Goal: Task Accomplishment & Management: Manage account settings

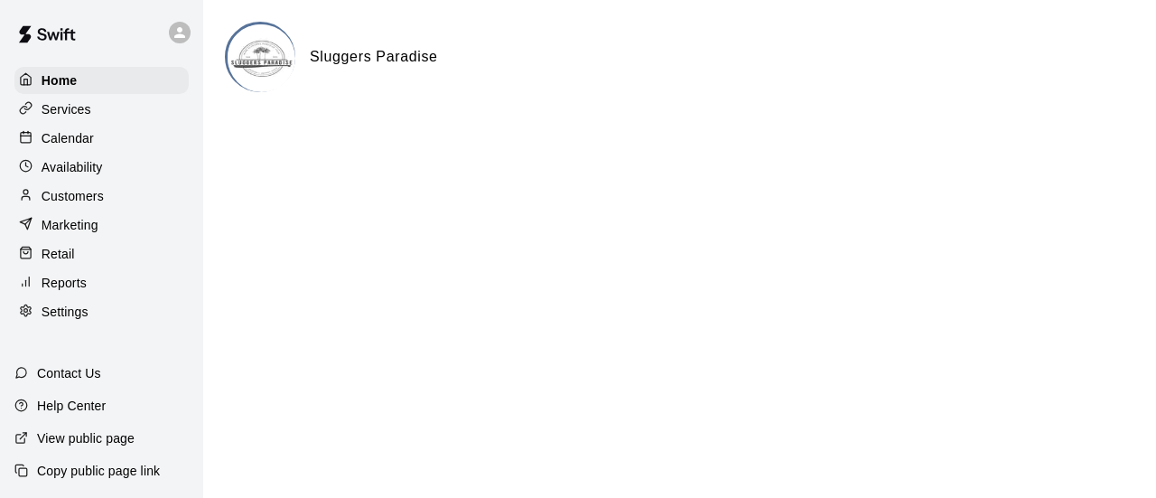
click at [70, 135] on p "Calendar" at bounding box center [68, 138] width 52 height 18
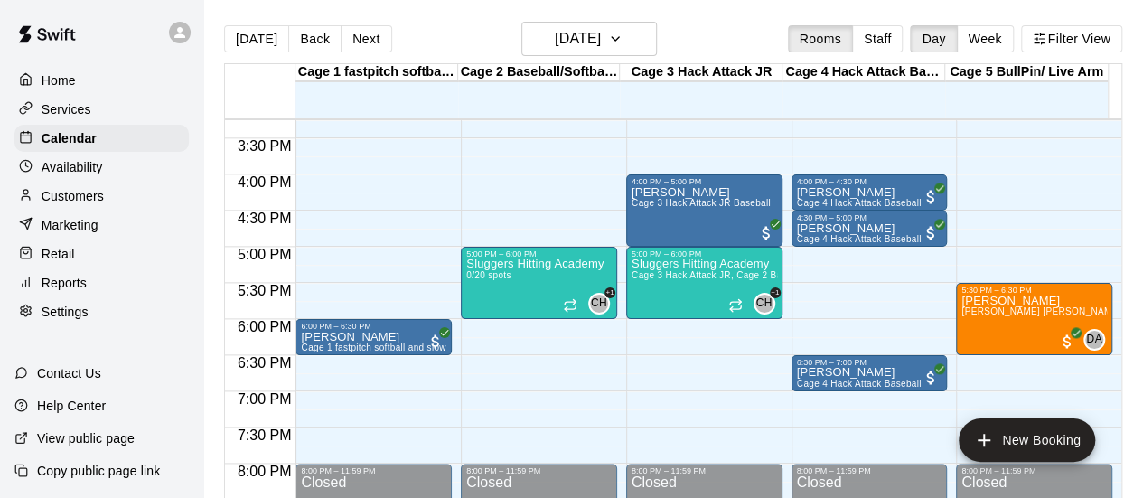
scroll to position [1140, 0]
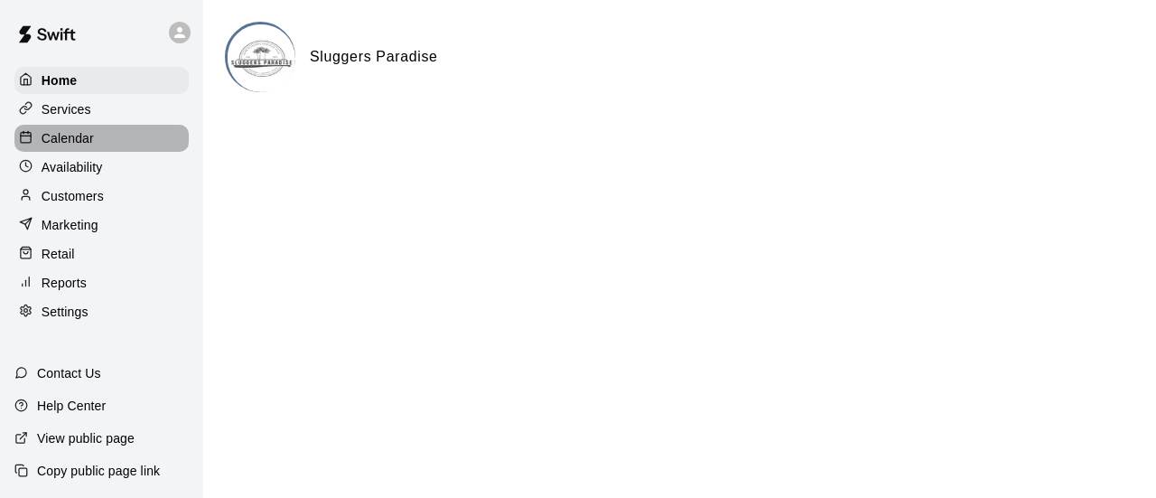
click at [85, 147] on p "Calendar" at bounding box center [68, 138] width 52 height 18
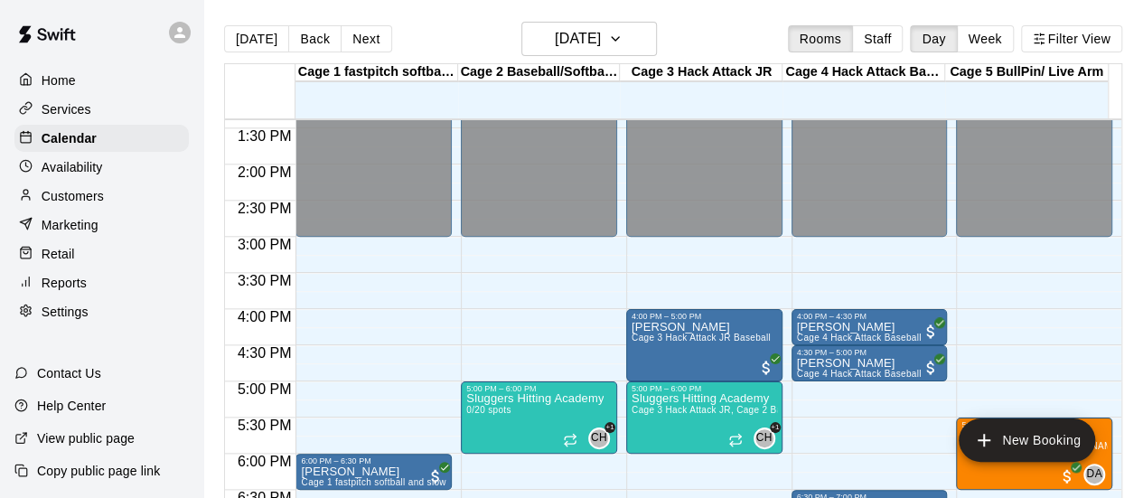
scroll to position [1069, 0]
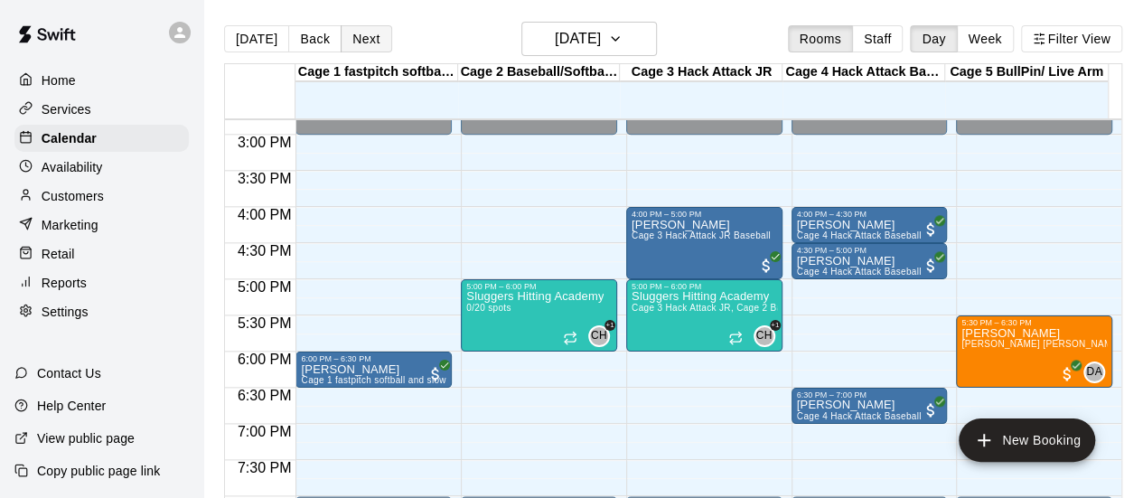
click at [369, 41] on button "Next" at bounding box center [366, 38] width 51 height 27
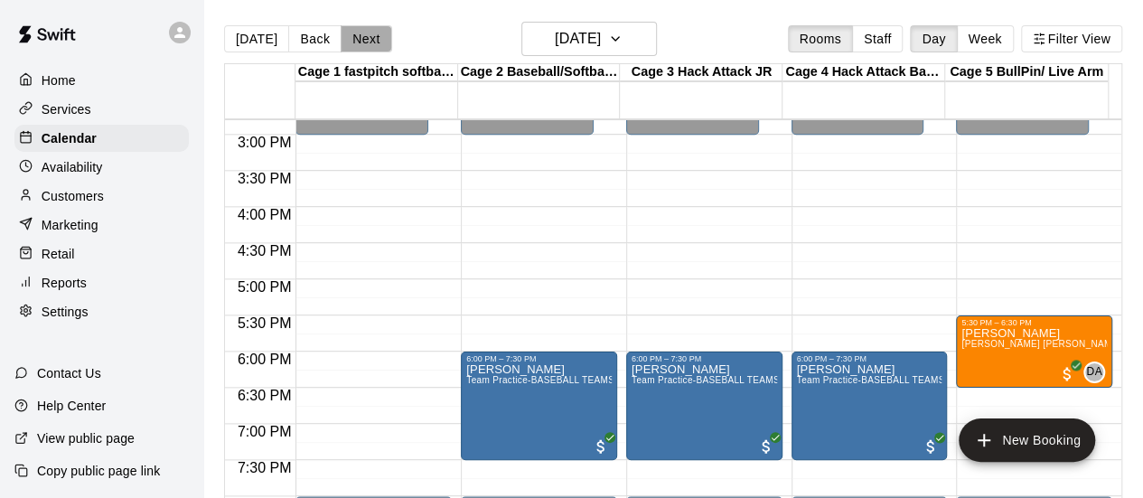
click at [358, 35] on button "Next" at bounding box center [366, 38] width 51 height 27
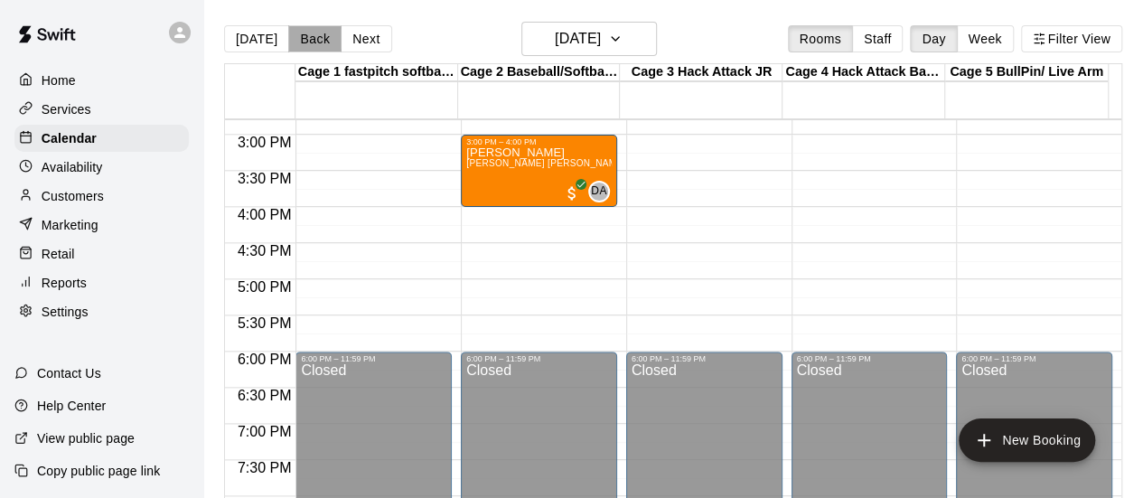
click at [300, 33] on button "Back" at bounding box center [314, 38] width 53 height 27
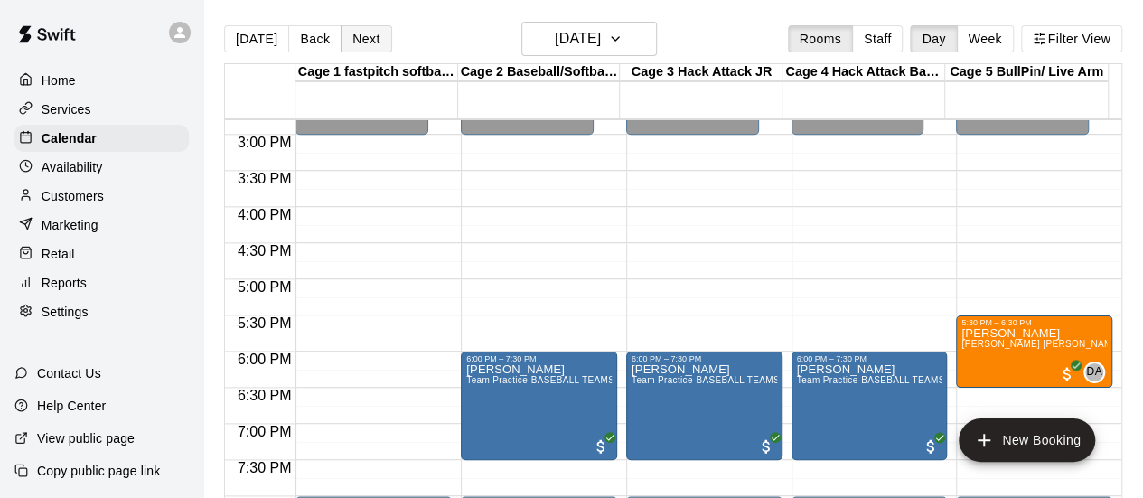
click at [358, 34] on button "Next" at bounding box center [366, 38] width 51 height 27
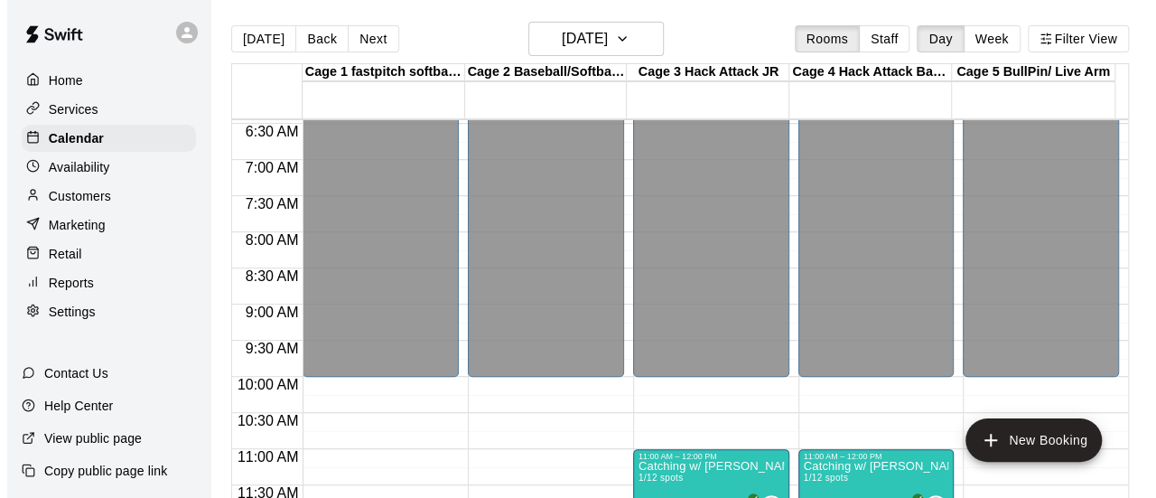
scroll to position [437, 0]
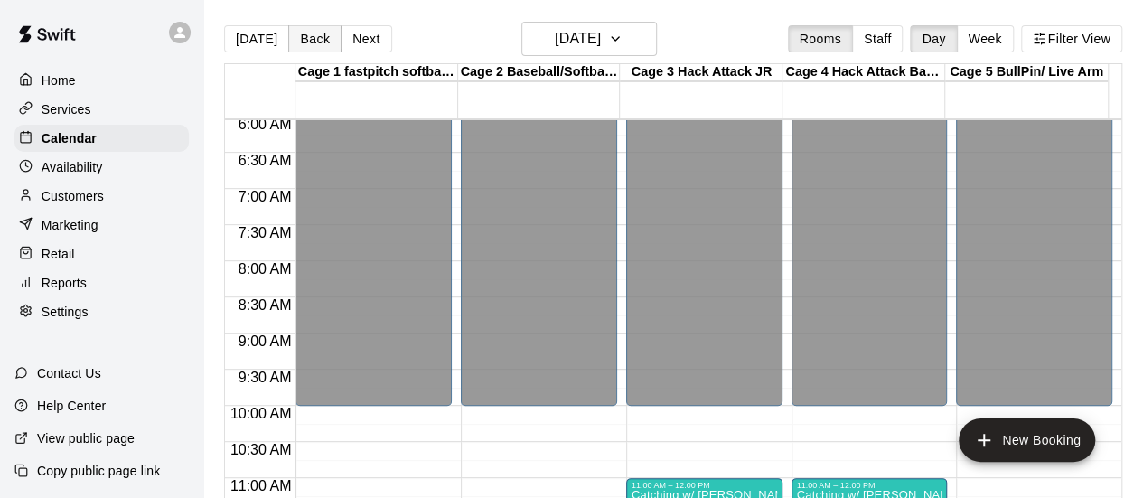
click at [319, 34] on button "Back" at bounding box center [314, 38] width 53 height 27
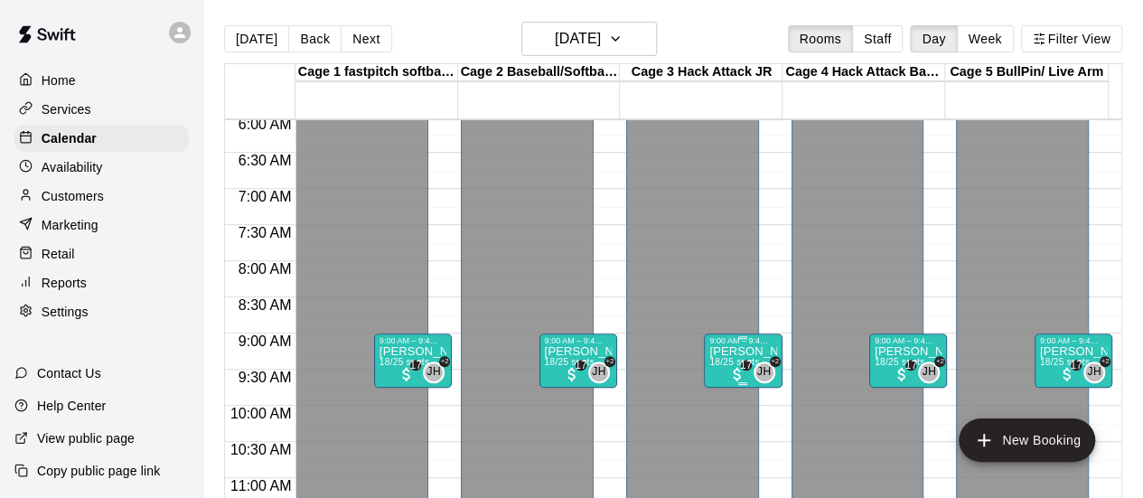
click at [716, 351] on p "Darby's Learning Center" at bounding box center [742, 351] width 67 height 0
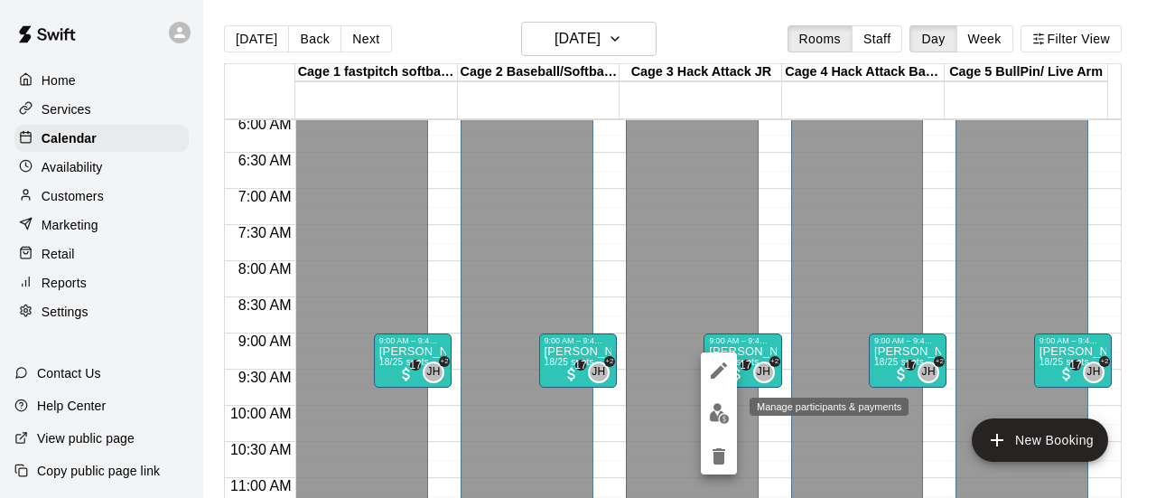
click at [715, 414] on img "edit" at bounding box center [719, 413] width 21 height 21
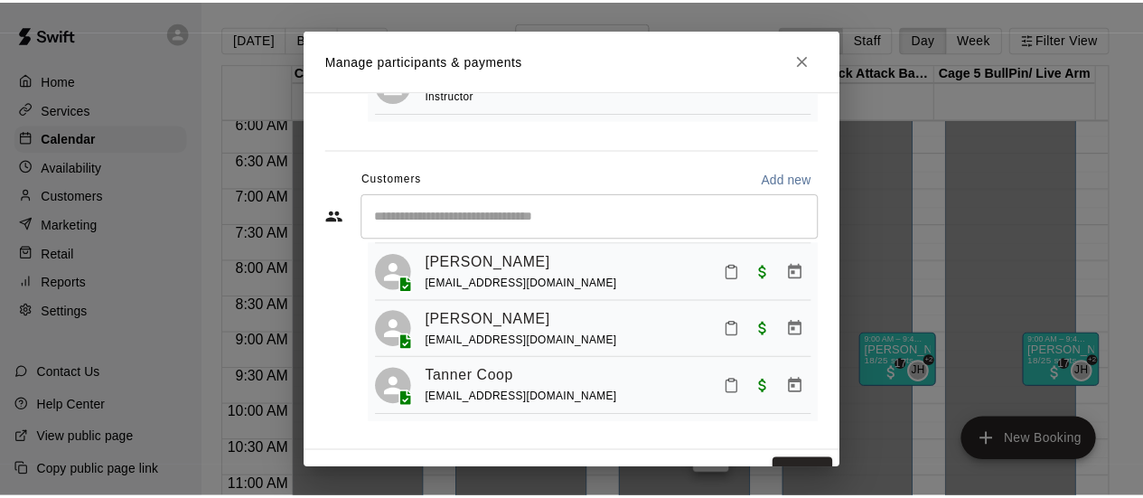
scroll to position [934, 0]
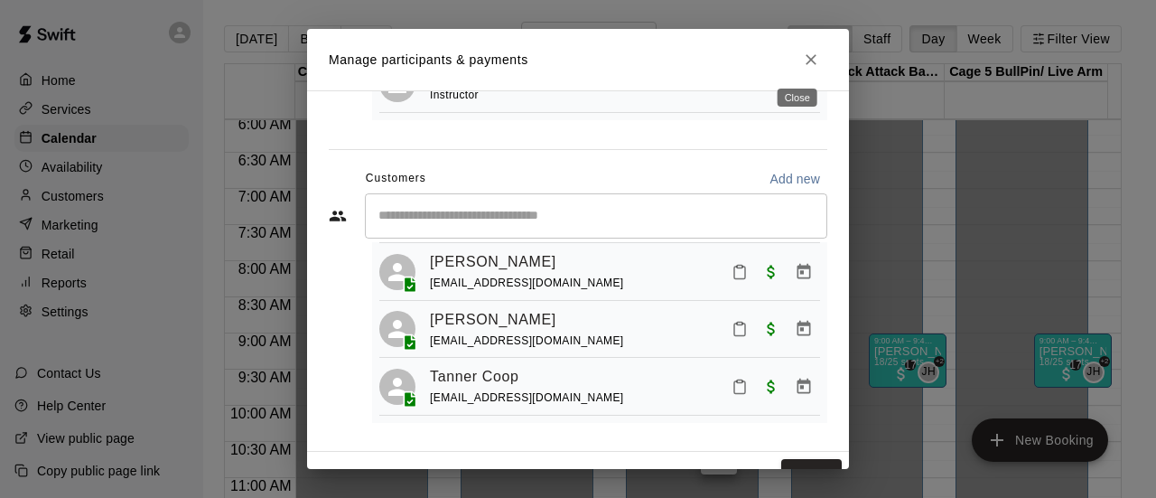
click at [802, 62] on icon "Close" at bounding box center [811, 60] width 18 height 18
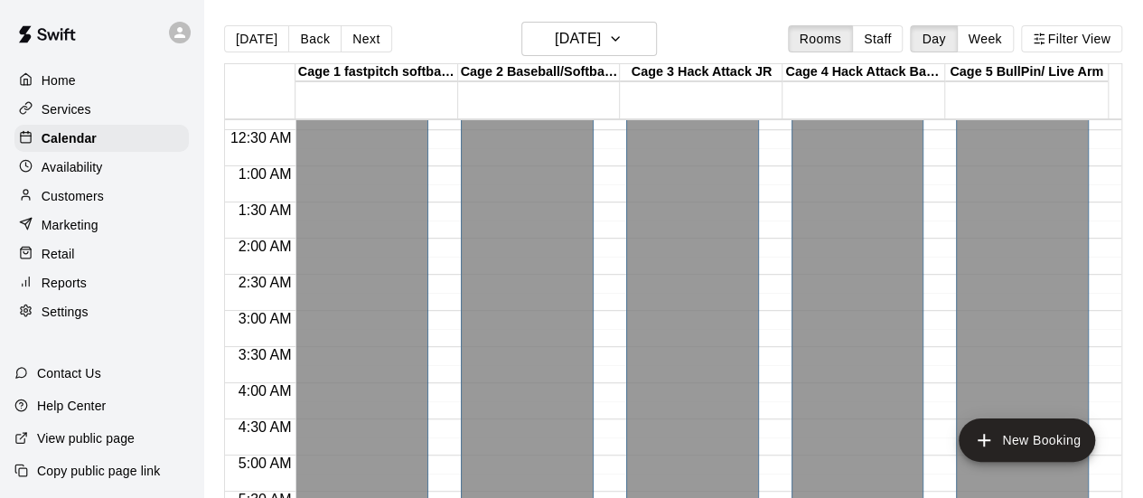
scroll to position [0, 0]
